Goal: Find specific page/section: Find specific page/section

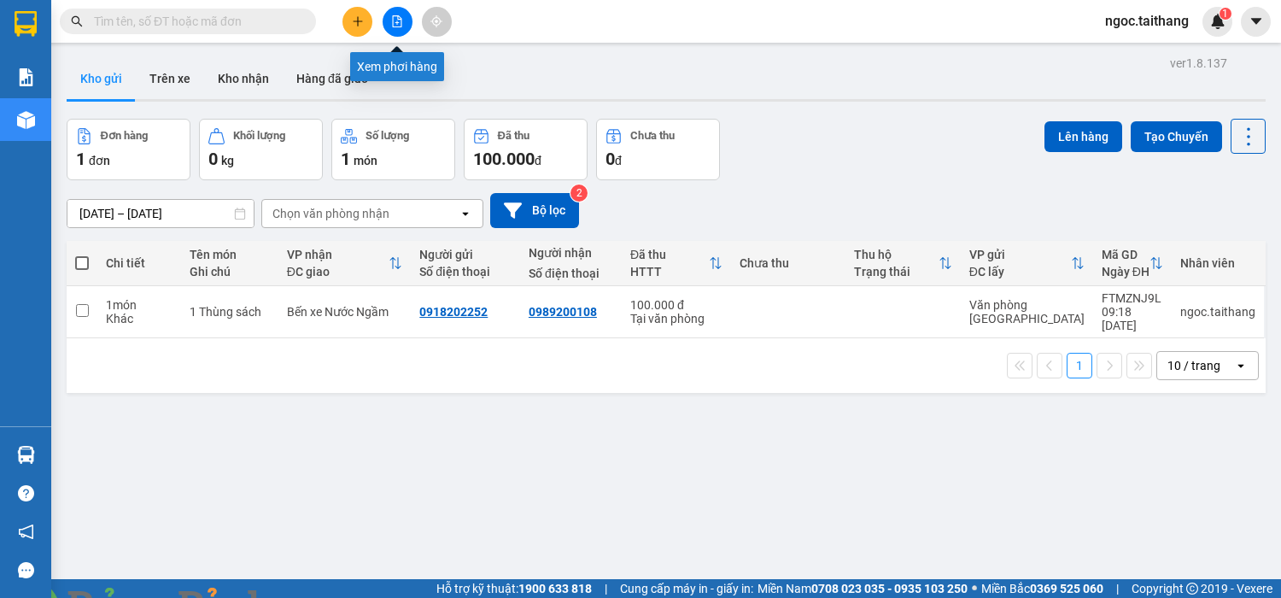
click at [395, 23] on icon "file-add" at bounding box center [397, 21] width 12 height 12
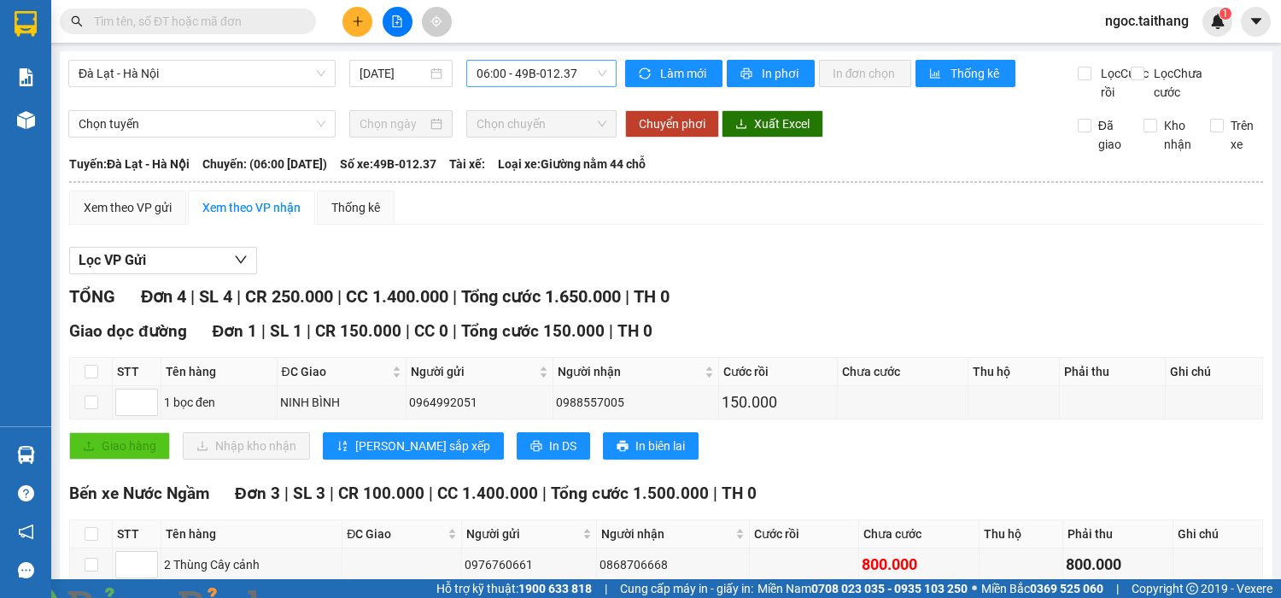
click at [582, 85] on span "06:00 - 49B-012.37" at bounding box center [542, 74] width 130 height 26
